Goal: Navigation & Orientation: Find specific page/section

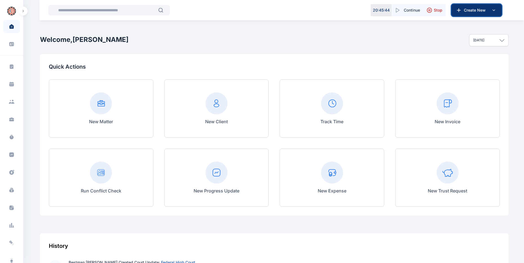
click at [457, 12] on icon at bounding box center [459, 10] width 6 height 6
